Goal: Navigation & Orientation: Find specific page/section

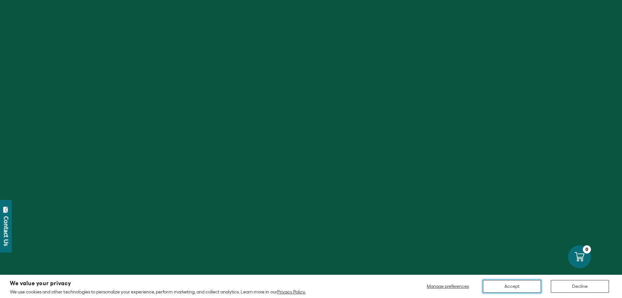
click at [504, 292] on button "Accept" at bounding box center [512, 286] width 58 height 13
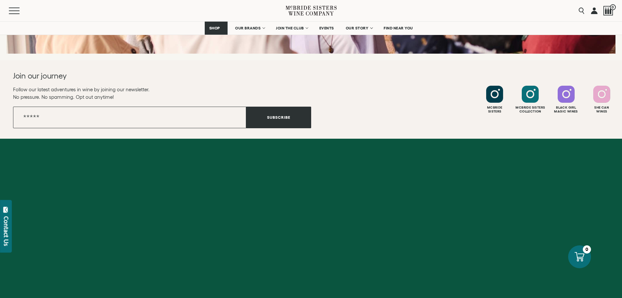
scroll to position [2634, 0]
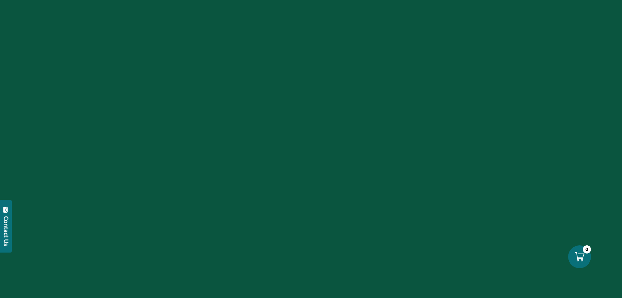
click at [6, 230] on div "Contact Us" at bounding box center [6, 231] width 7 height 30
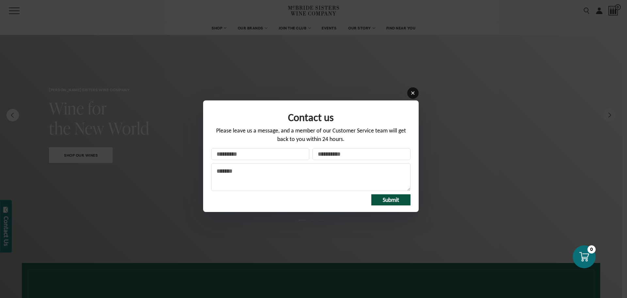
click at [410, 91] on link at bounding box center [412, 92] width 11 height 11
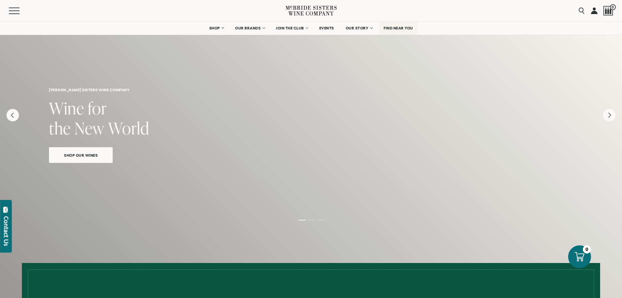
click at [383, 33] on link "FIND NEAR YOU" at bounding box center [399, 28] width 38 height 13
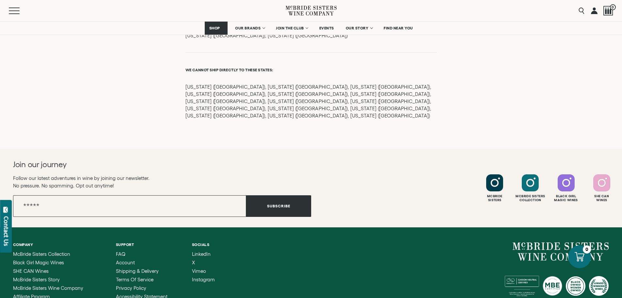
scroll to position [891, 0]
